Goal: Task Accomplishment & Management: Complete application form

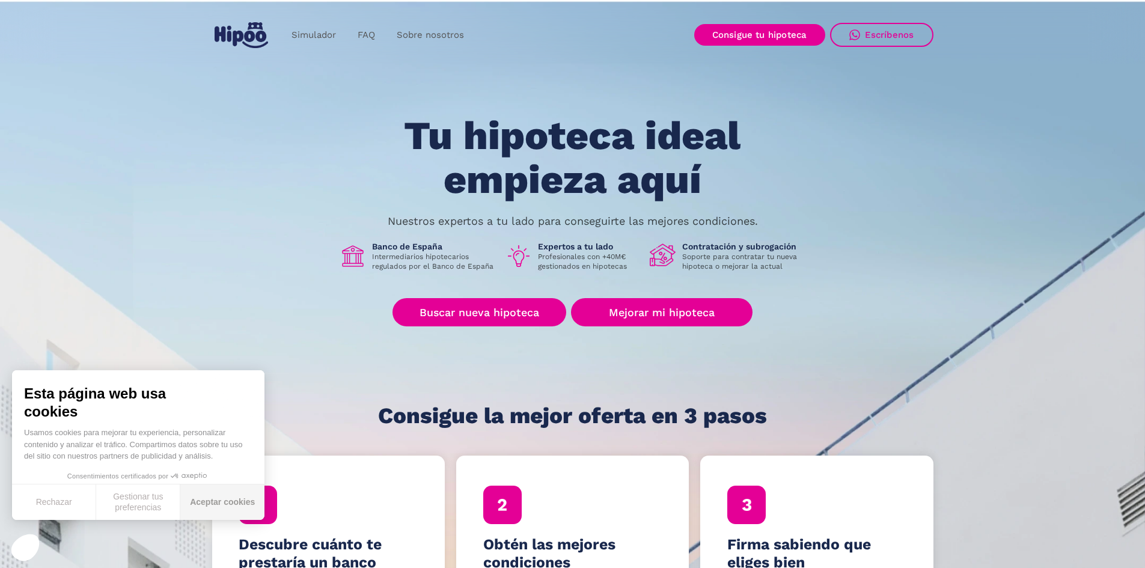
click at [230, 501] on button "Aceptar cookies" at bounding box center [222, 501] width 84 height 35
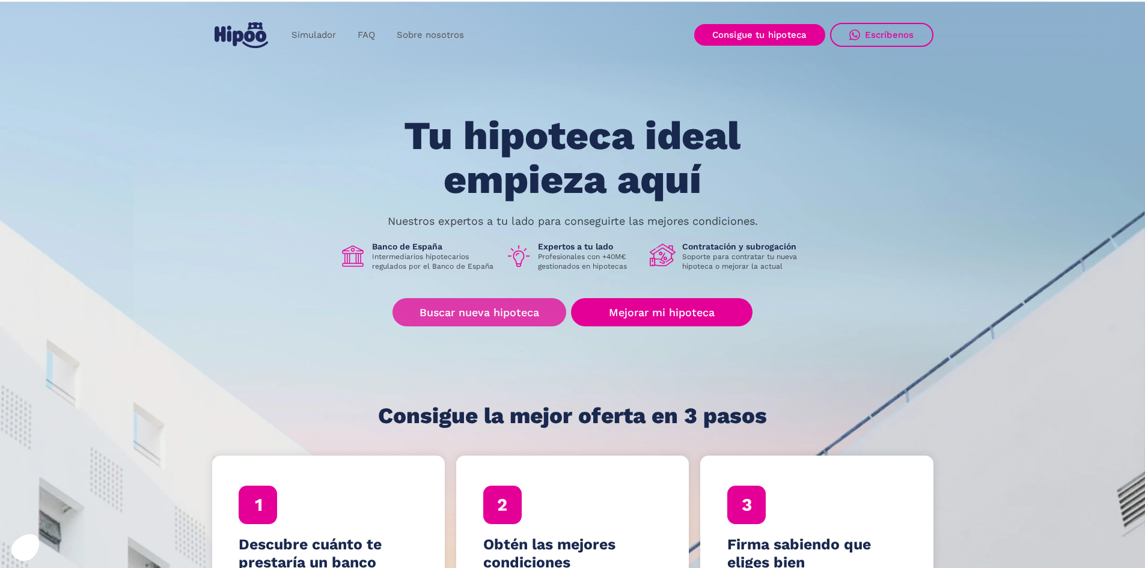
click at [496, 309] on link "Buscar nueva hipoteca" at bounding box center [479, 312] width 174 height 28
